Goal: Use online tool/utility

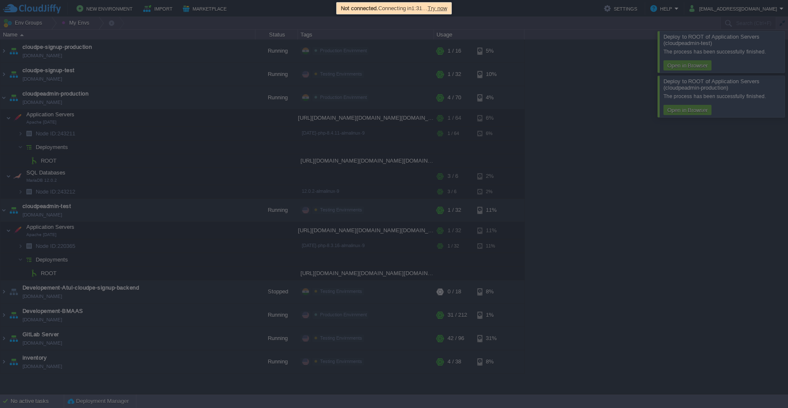
click at [444, 6] on span "Try now" at bounding box center [437, 8] width 20 height 6
click at [444, 8] on span "Try now" at bounding box center [437, 8] width 20 height 6
click at [439, 6] on span "Try now" at bounding box center [436, 8] width 20 height 6
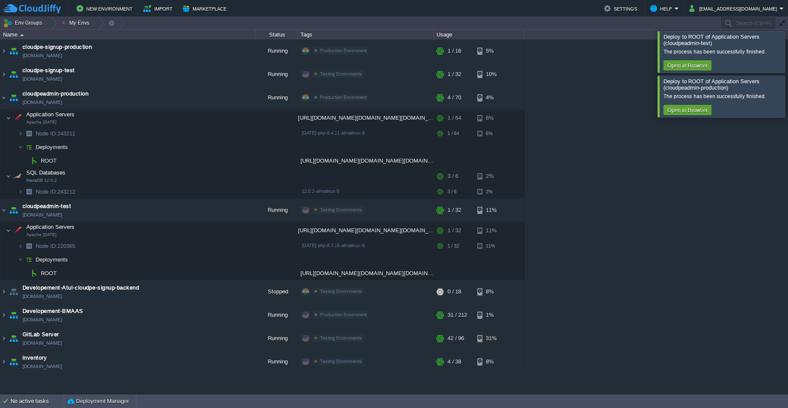
click at [439, 6] on td "New Environment Import Marketplace" at bounding box center [298, 8] width 591 height 13
click at [787, 46] on div at bounding box center [798, 51] width 0 height 41
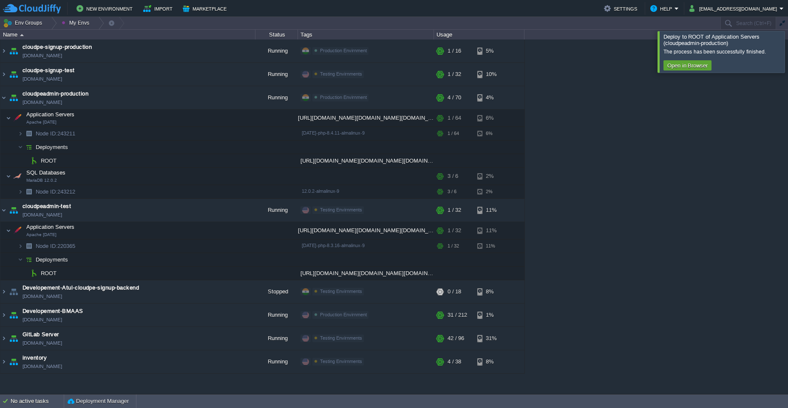
click at [787, 46] on div at bounding box center [798, 51] width 0 height 41
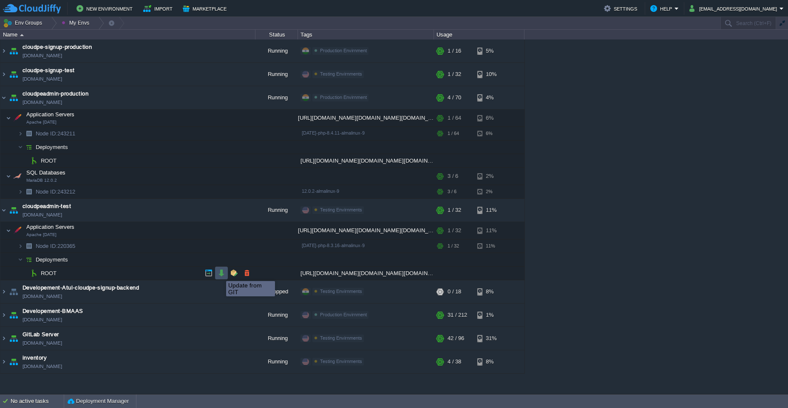
click at [220, 274] on button "button" at bounding box center [222, 273] width 8 height 8
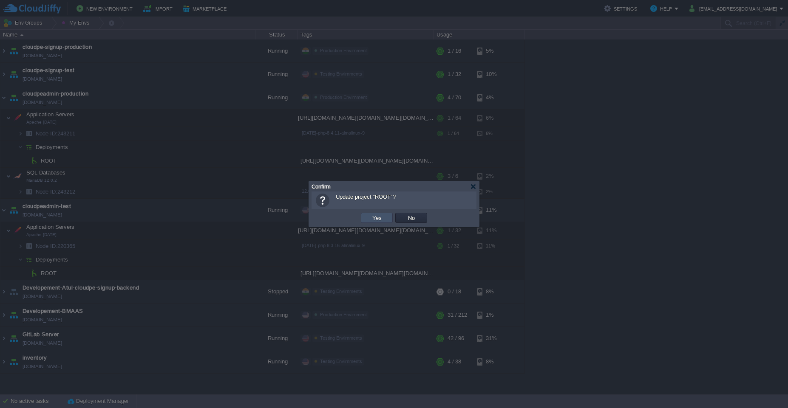
click at [374, 214] on button "Yes" at bounding box center [377, 218] width 14 height 8
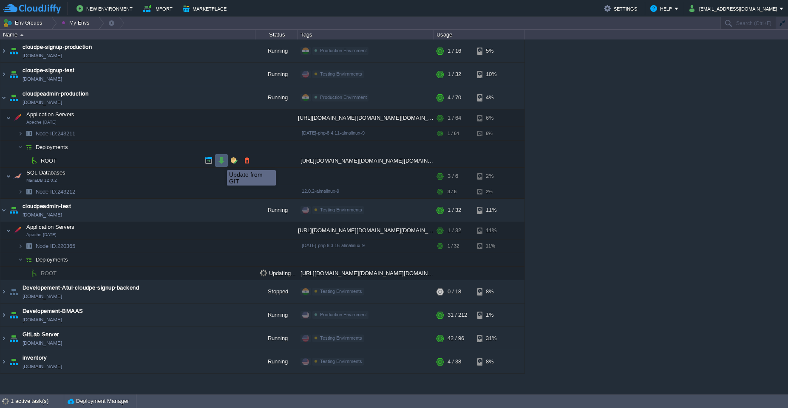
click at [221, 163] on button "button" at bounding box center [222, 161] width 8 height 8
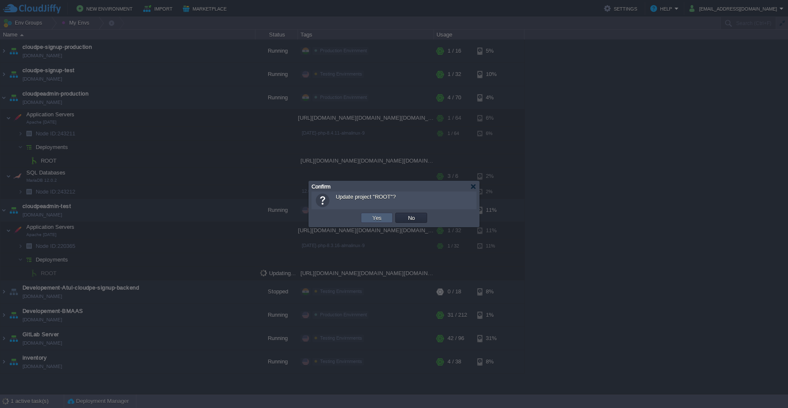
click at [369, 219] on td "Yes" at bounding box center [377, 218] width 32 height 10
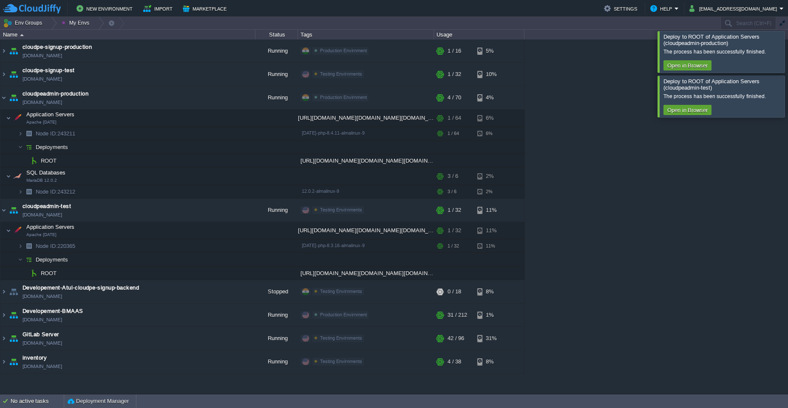
click at [787, 49] on div at bounding box center [798, 51] width 0 height 41
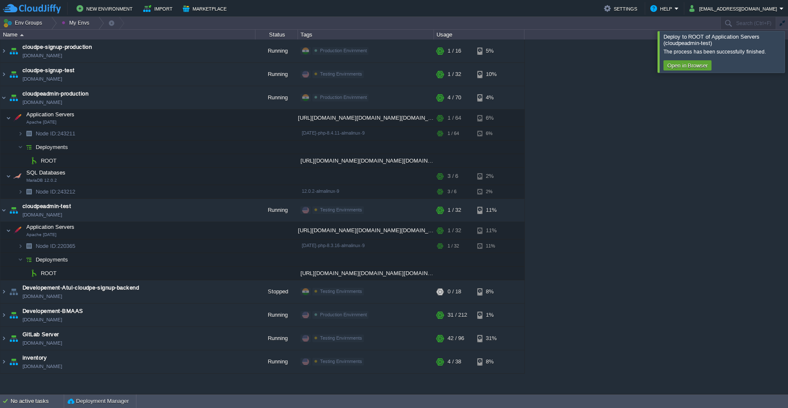
click at [787, 49] on div at bounding box center [798, 51] width 0 height 41
